Goal: Task Accomplishment & Management: Manage account settings

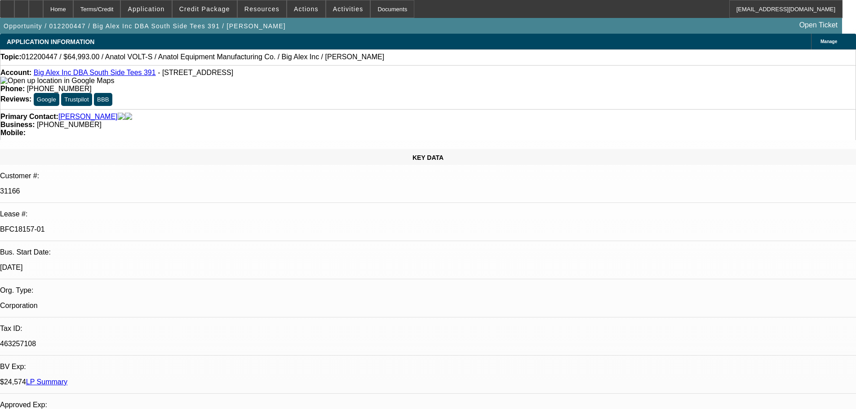
select select "0"
select select "3"
select select "0"
select select "2"
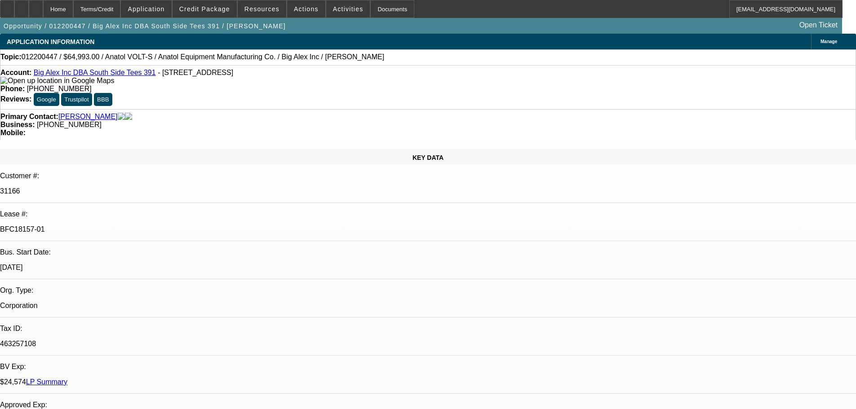
select select "0"
select select "3"
select select "0"
select select "2"
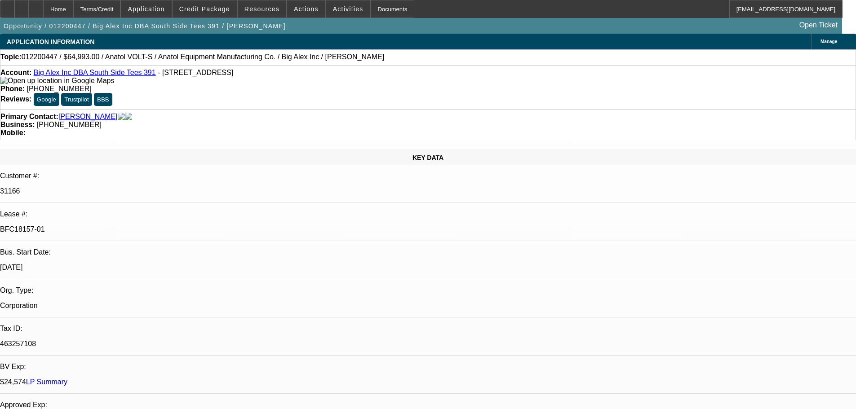
select select "0"
select select "3"
select select "0"
select select "2"
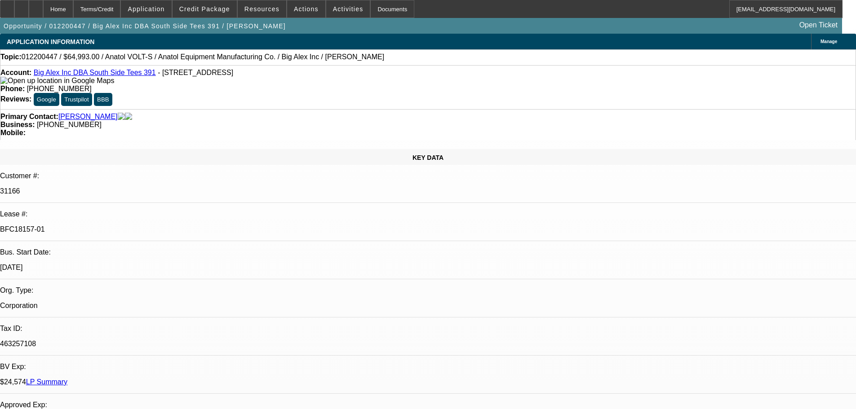
select select "0"
select select "3"
select select "0"
select select "2"
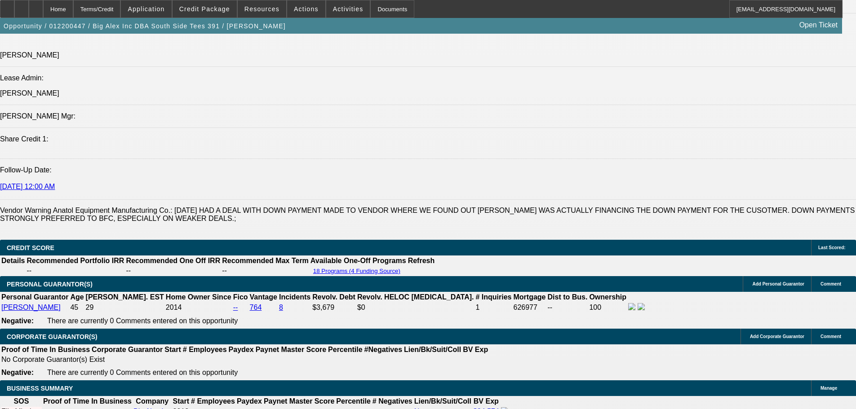
scroll to position [1375, 0]
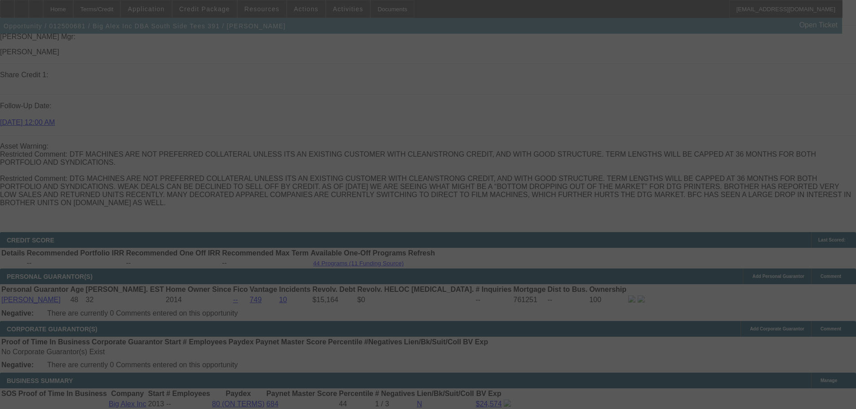
scroll to position [1272, 0]
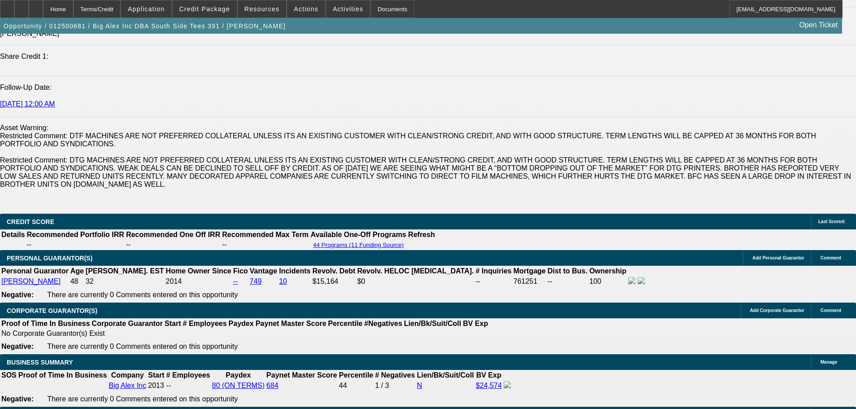
select select "0"
select select "2"
select select "0"
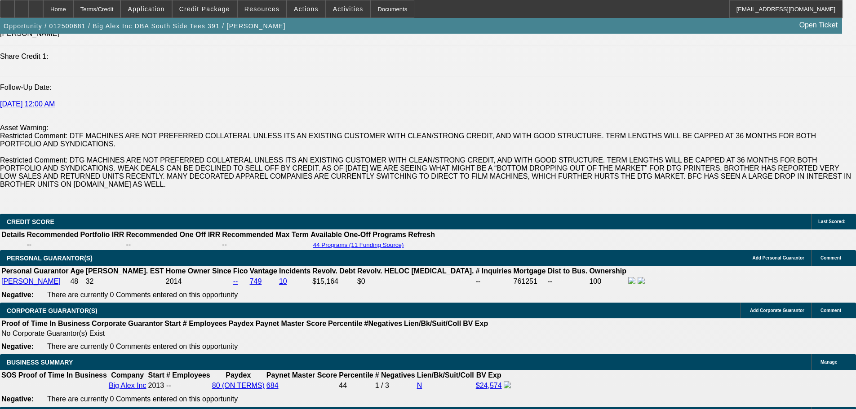
select select "0"
select select "2"
select select "0"
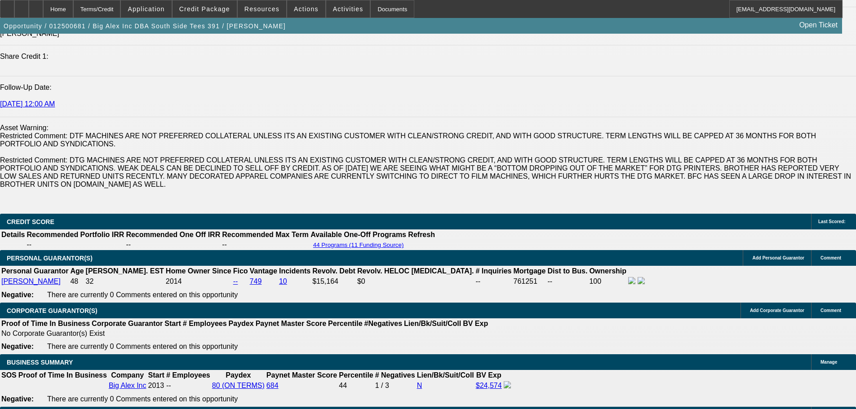
select select "0"
select select "2"
select select "0"
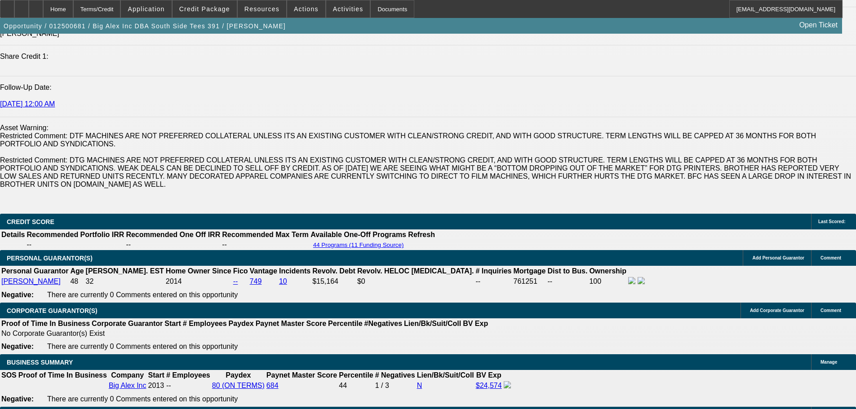
select select "2"
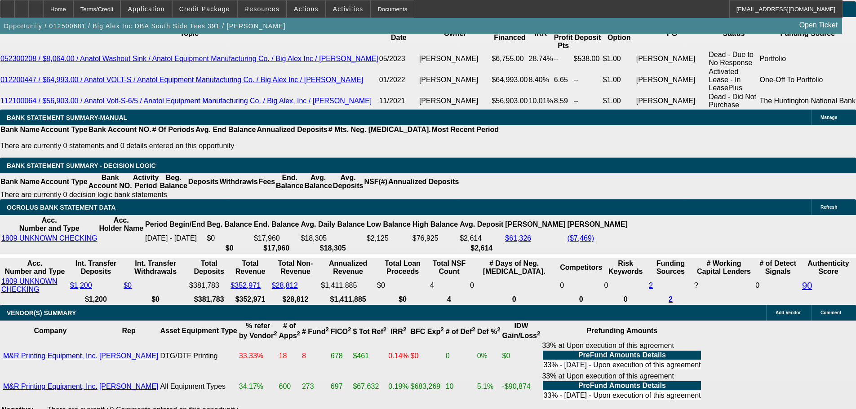
scroll to position [1773, 0]
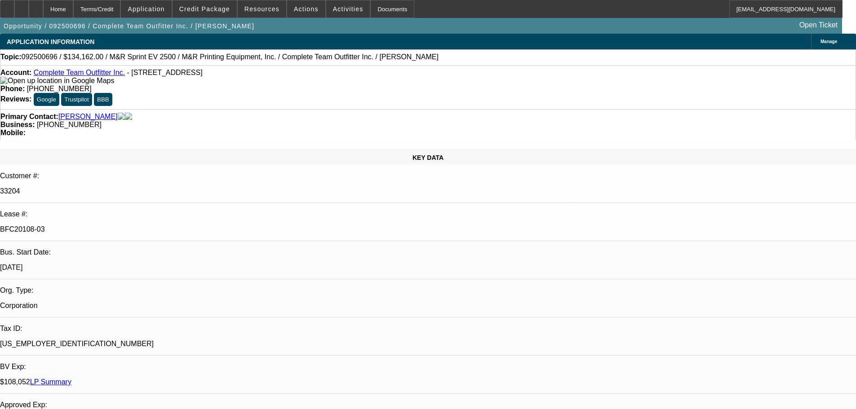
select select "0"
select select "2"
select select "0"
select select "6"
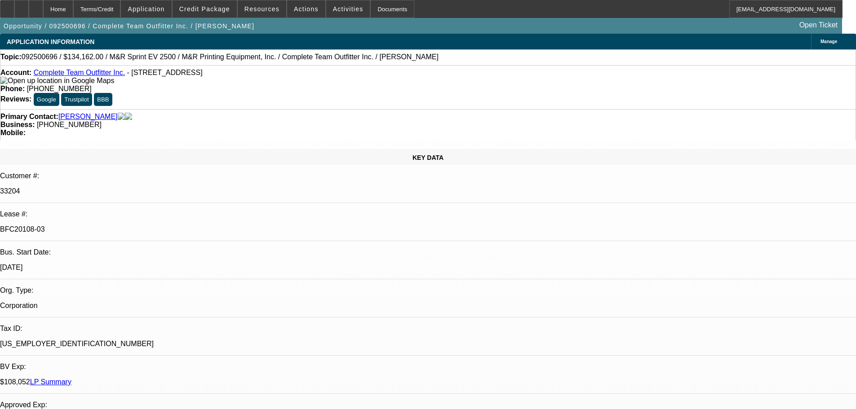
select select "0"
select select "2"
select select "0"
select select "6"
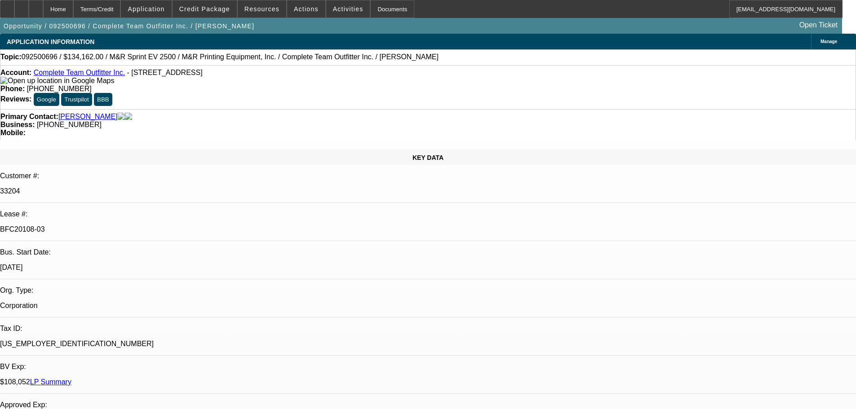
select select "0"
select select "2"
select select "0"
select select "6"
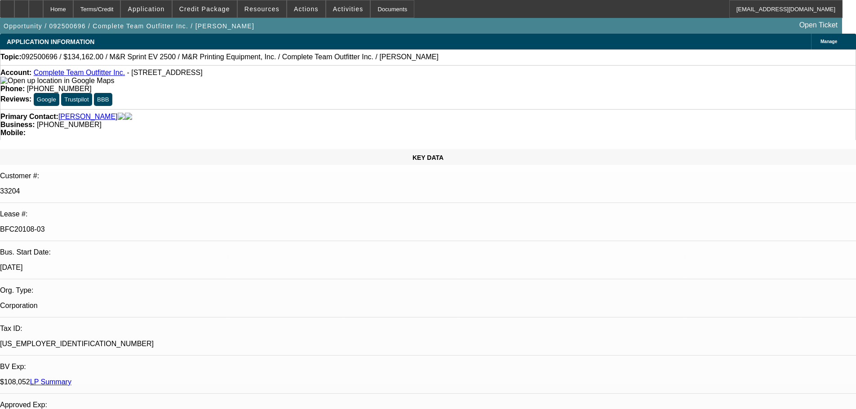
select select "0"
select select "2"
select select "0"
select select "6"
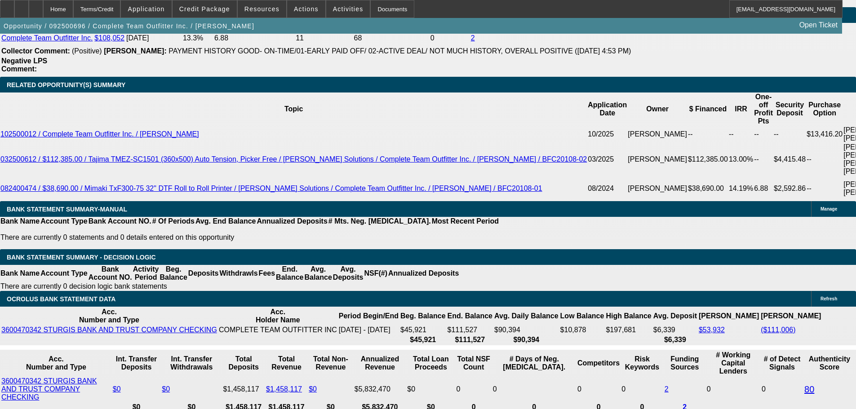
scroll to position [1673, 0]
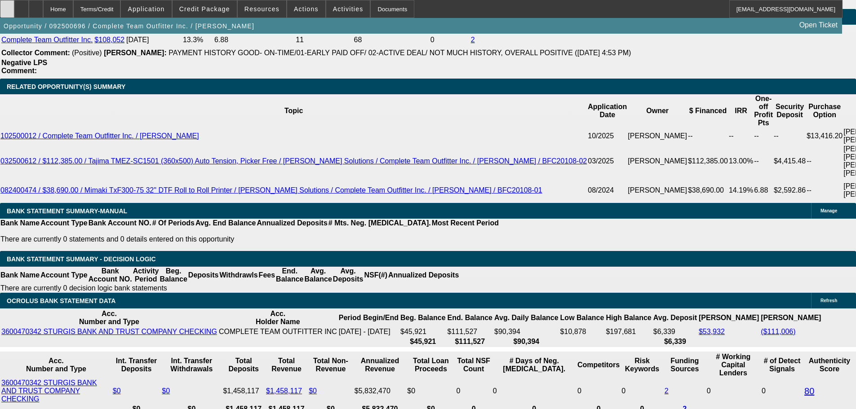
click at [14, 13] on div at bounding box center [7, 9] width 14 height 18
